Goal: Entertainment & Leisure: Consume media (video, audio)

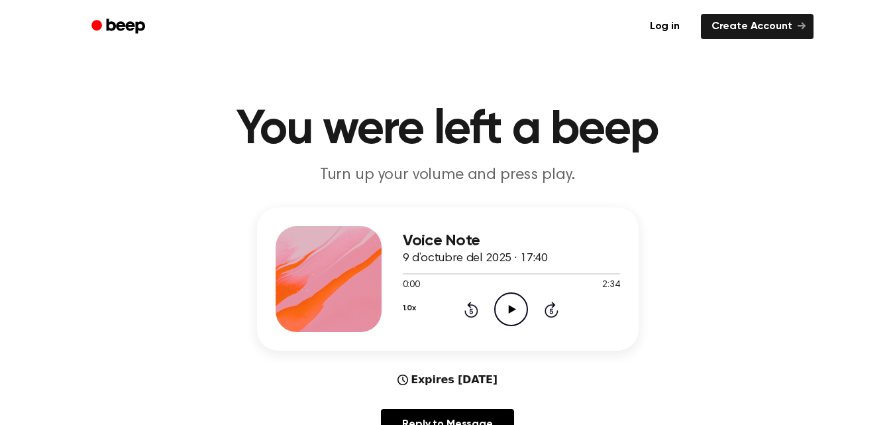
click at [522, 315] on icon "Play Audio" at bounding box center [511, 309] width 34 height 34
click at [439, 274] on span at bounding box center [434, 273] width 11 height 11
drag, startPoint x: 427, startPoint y: 271, endPoint x: 370, endPoint y: 275, distance: 57.1
click at [370, 275] on div "Voice Note 9 d’octubre del 2025 · 17:40 0:26 2:34 Your browser does not support…" at bounding box center [448, 278] width 382 height 143
drag, startPoint x: 465, startPoint y: 275, endPoint x: 371, endPoint y: 279, distance: 93.5
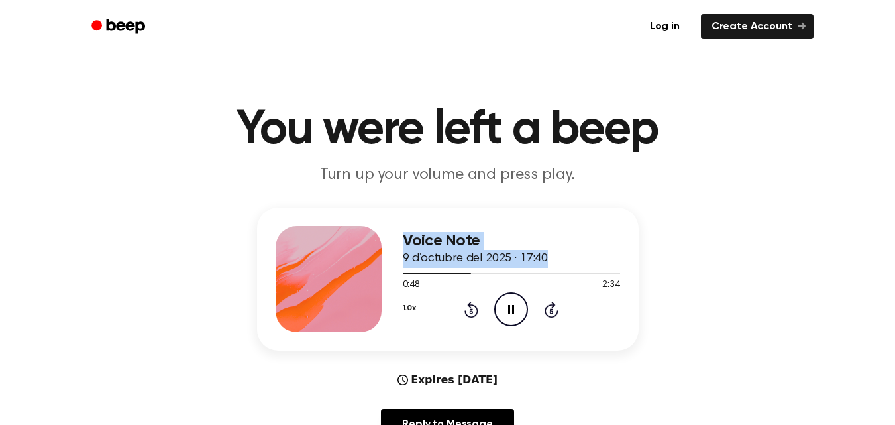
click at [371, 279] on div "Voice Note 9 d’octubre del 2025 · 17:40 0:48 2:34 Your browser does not support…" at bounding box center [448, 278] width 382 height 143
click at [479, 314] on div "1.0x Rewind 5 seconds Pause Audio Skip 5 seconds" at bounding box center [511, 309] width 217 height 34
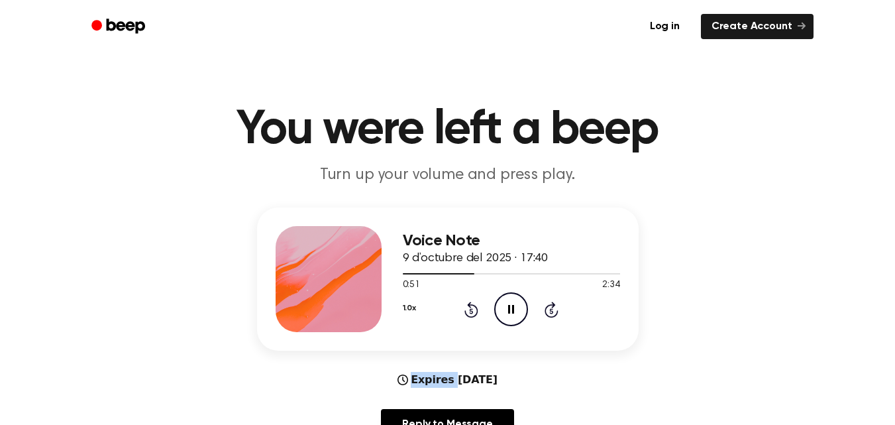
click at [479, 314] on div "1.0x Rewind 5 seconds Pause Audio Skip 5 seconds" at bounding box center [511, 309] width 217 height 34
click at [467, 307] on icon "Rewind 5 seconds" at bounding box center [471, 309] width 15 height 17
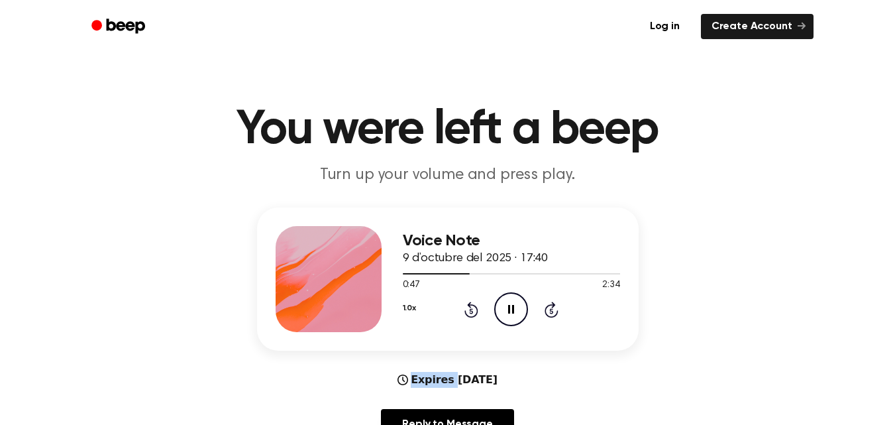
click at [467, 307] on icon "Rewind 5 seconds" at bounding box center [471, 309] width 15 height 17
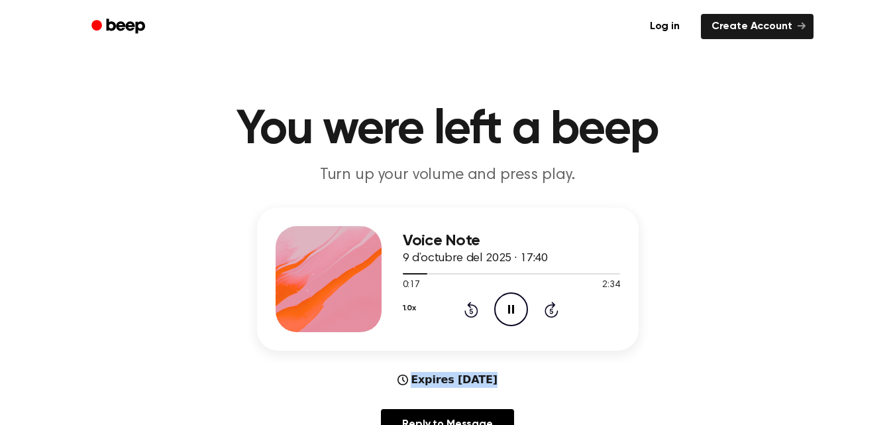
click at [467, 307] on icon "Rewind 5 seconds" at bounding box center [471, 309] width 15 height 17
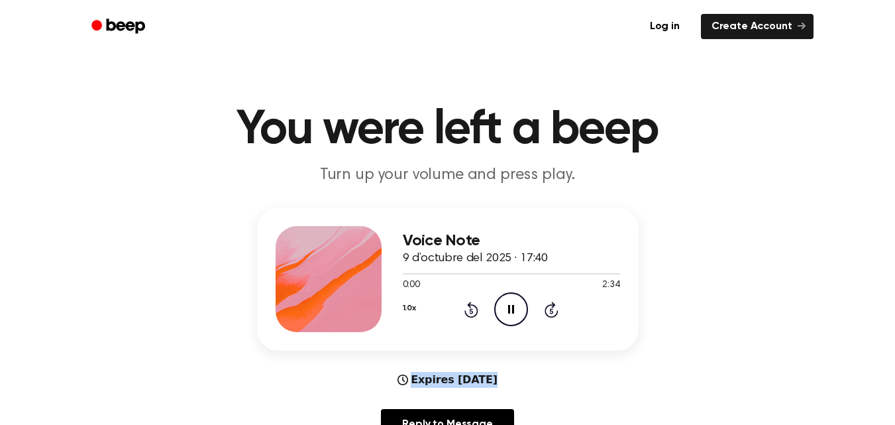
click at [467, 307] on icon "Rewind 5 seconds" at bounding box center [471, 309] width 15 height 17
click at [401, 303] on div "Voice Note 9 d’octubre del 2025 · 17:40 0:17 2:34 Your browser does not support…" at bounding box center [448, 278] width 382 height 143
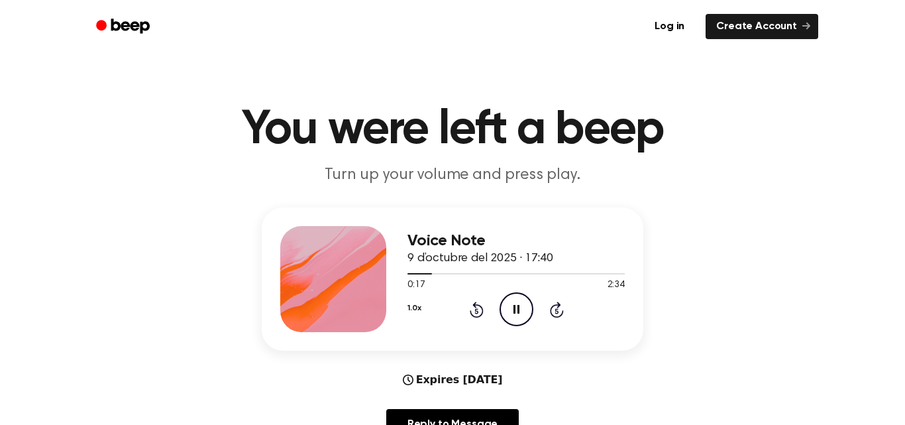
click at [410, 305] on button "1.0x" at bounding box center [414, 308] width 13 height 23
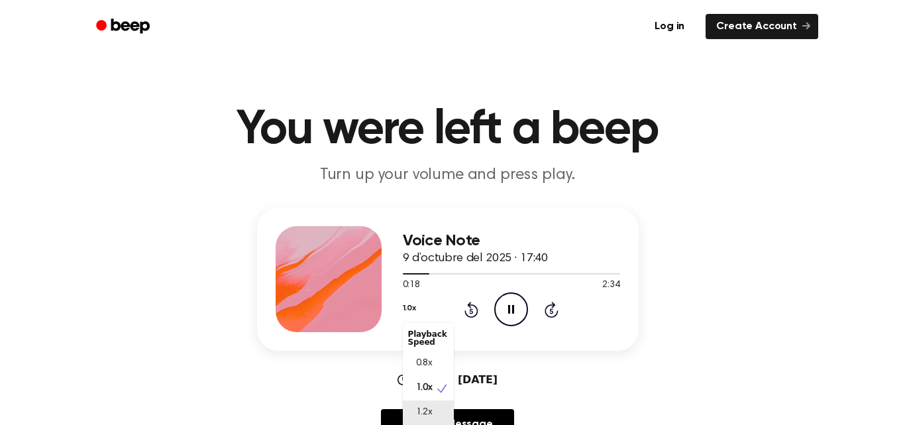
click at [436, 410] on div "1.2x" at bounding box center [428, 412] width 51 height 25
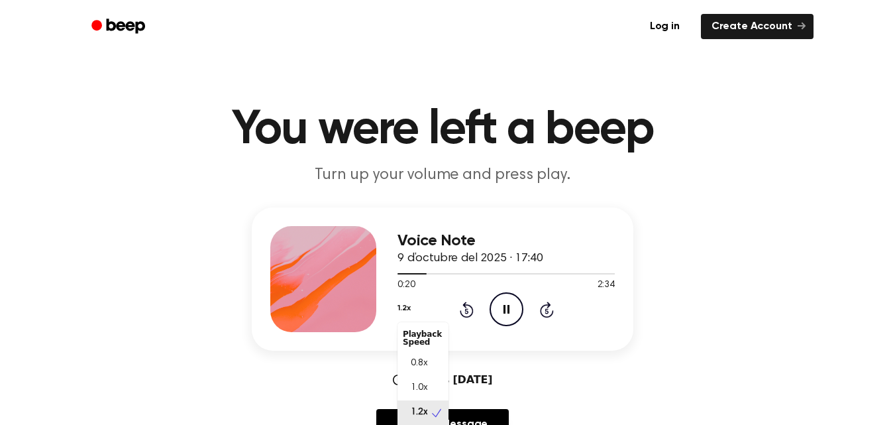
click at [408, 303] on button "1.2x" at bounding box center [404, 308] width 13 height 23
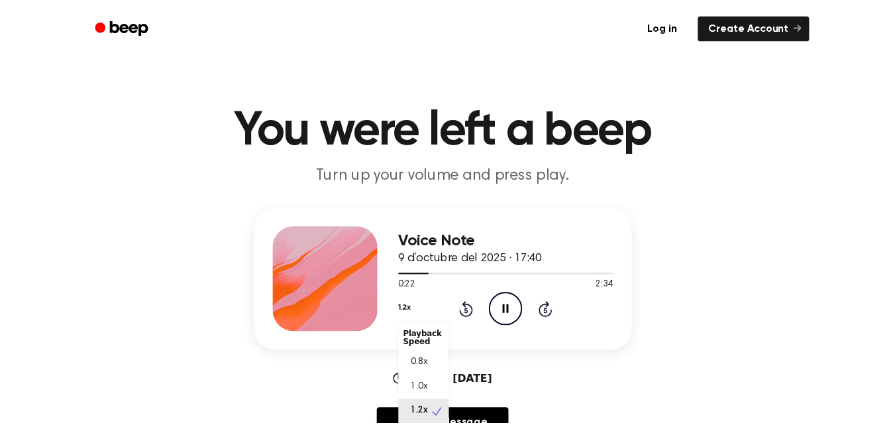
scroll to position [6, 0]
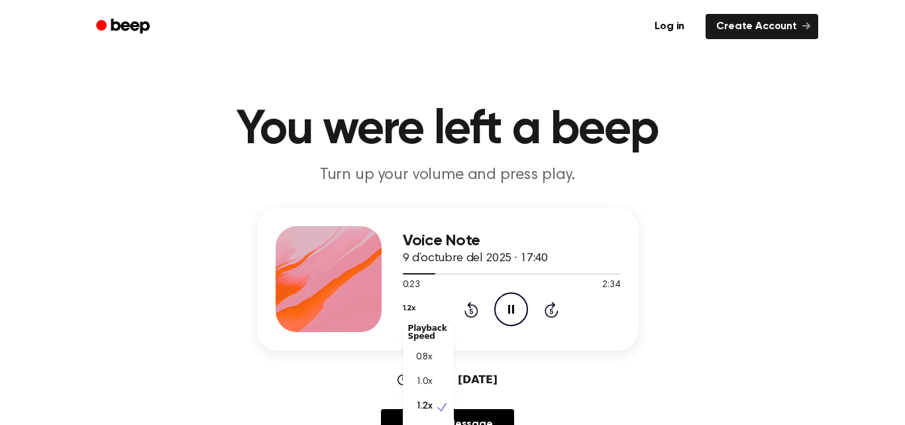
click at [590, 374] on div "Voice Note 9 d’octubre del 2025 · 17:40 0:23 2:34 Your browser does not support…" at bounding box center [447, 328] width 863 height 243
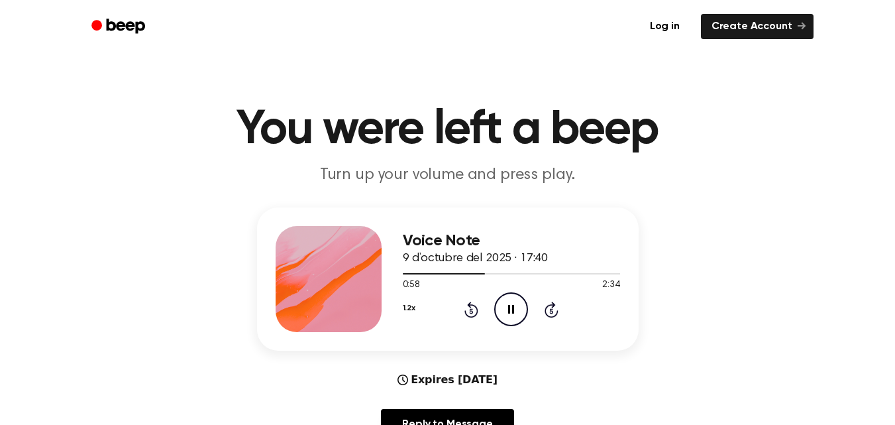
click at [553, 302] on icon "Skip 5 seconds" at bounding box center [551, 309] width 15 height 17
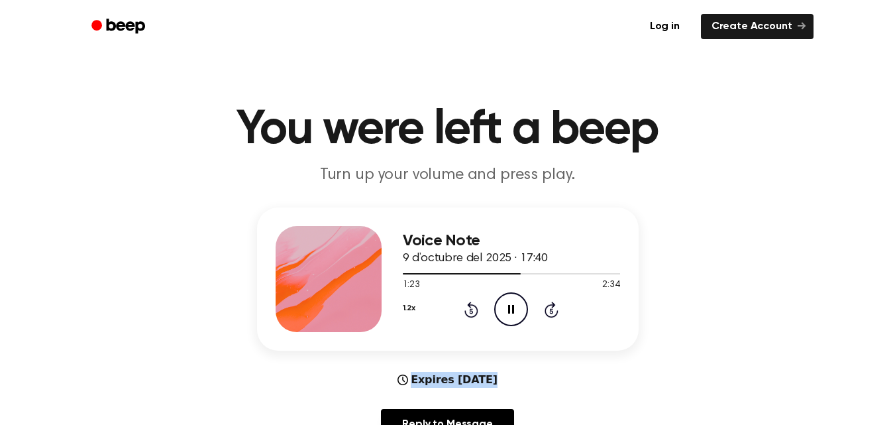
click at [553, 302] on icon "Skip 5 seconds" at bounding box center [551, 309] width 15 height 17
click at [551, 302] on icon "Skip 5 seconds" at bounding box center [551, 309] width 15 height 17
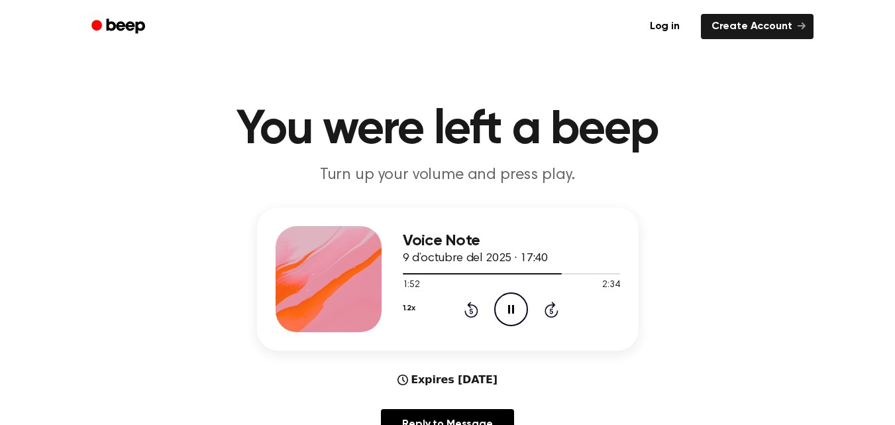
click at [551, 303] on icon at bounding box center [552, 310] width 14 height 16
